Goal: Task Accomplishment & Management: Manage account settings

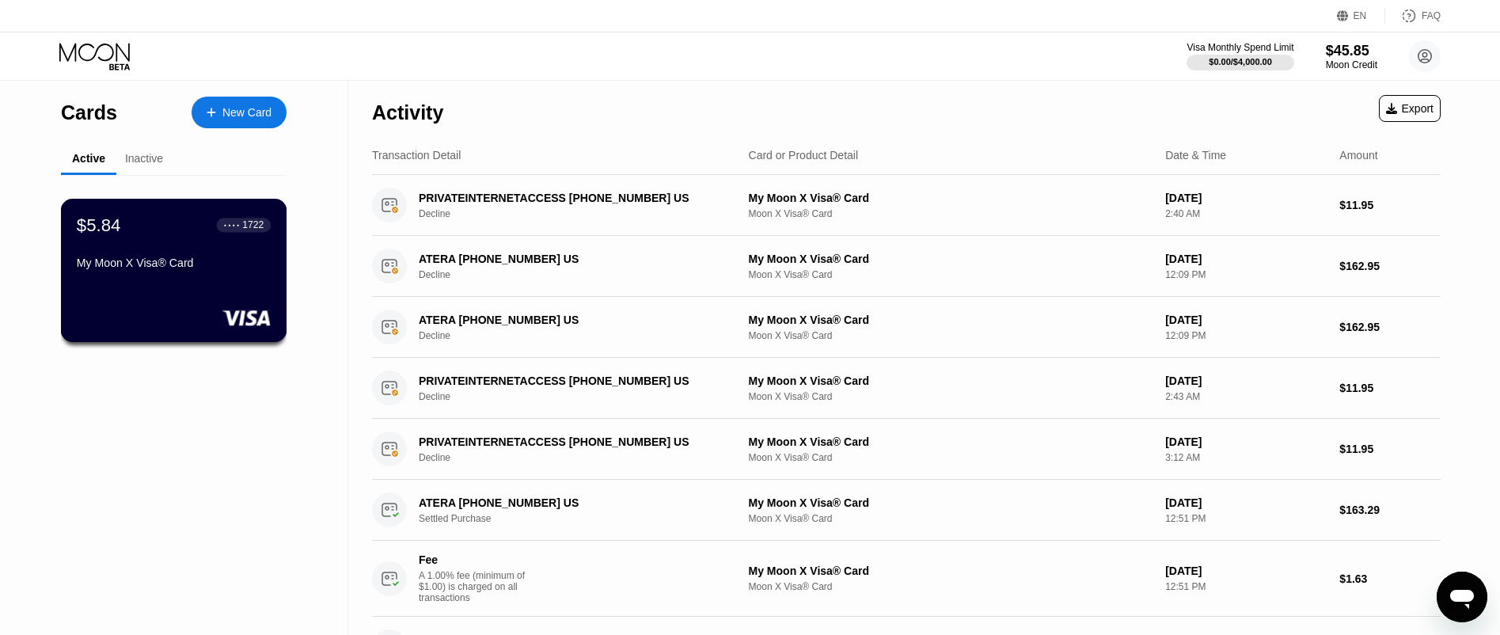
click at [130, 268] on div "My Moon X Visa® Card" at bounding box center [174, 262] width 194 height 13
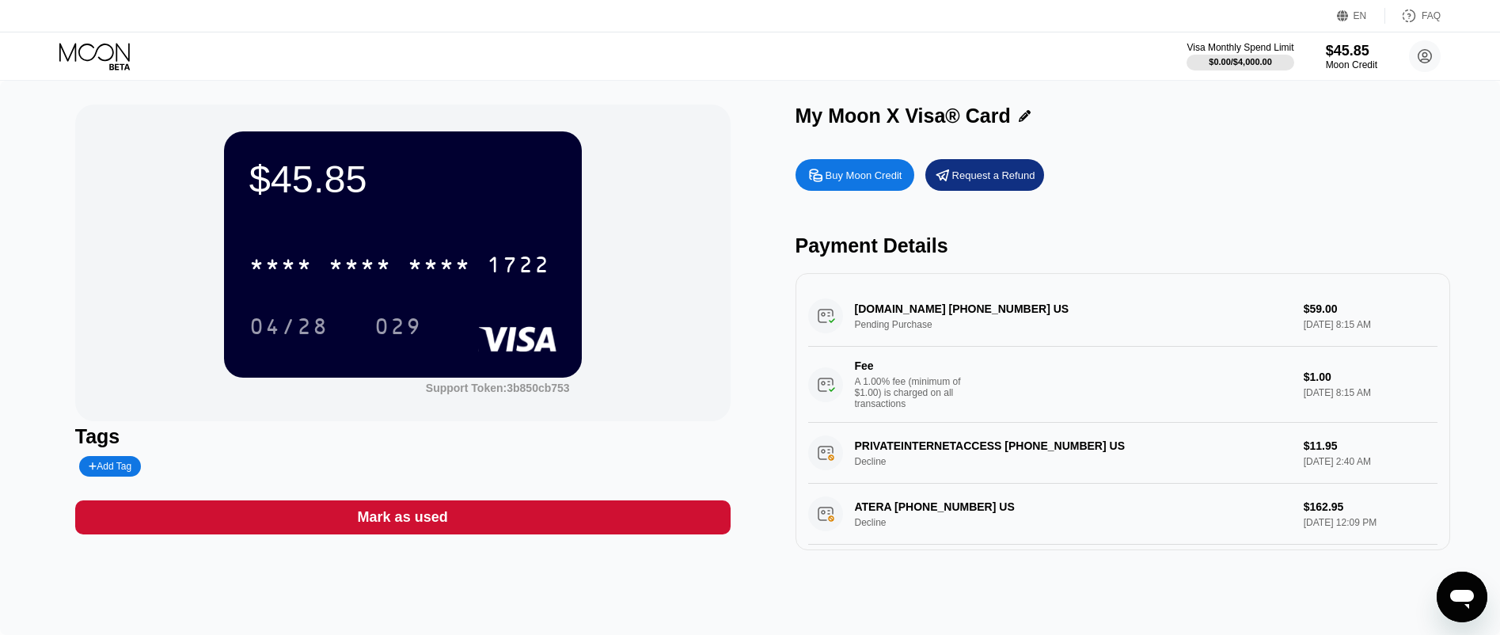
click at [108, 54] on icon at bounding box center [96, 57] width 74 height 28
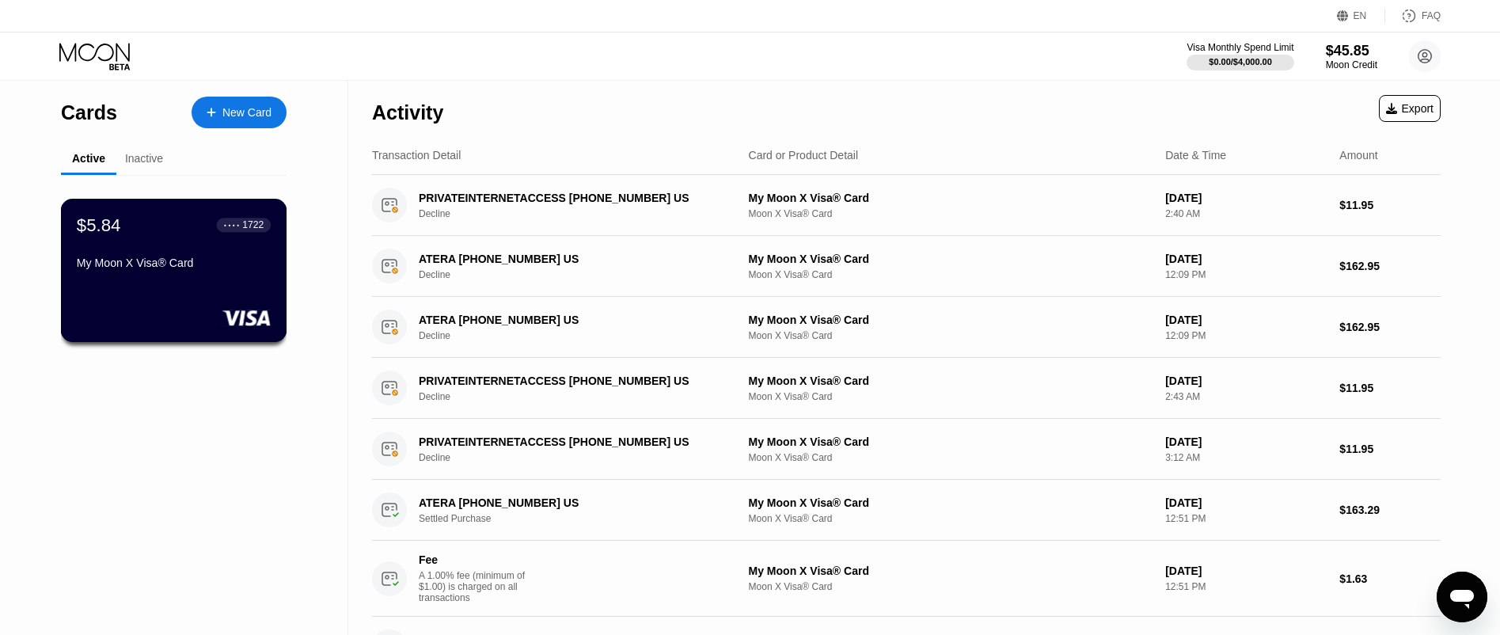
click at [174, 235] on div "$5.84 ● ● ● ● 1722" at bounding box center [174, 224] width 194 height 21
click at [150, 235] on div "$5.84 ● ● ● ● 1722" at bounding box center [174, 224] width 194 height 21
